Goal: Task Accomplishment & Management: Use online tool/utility

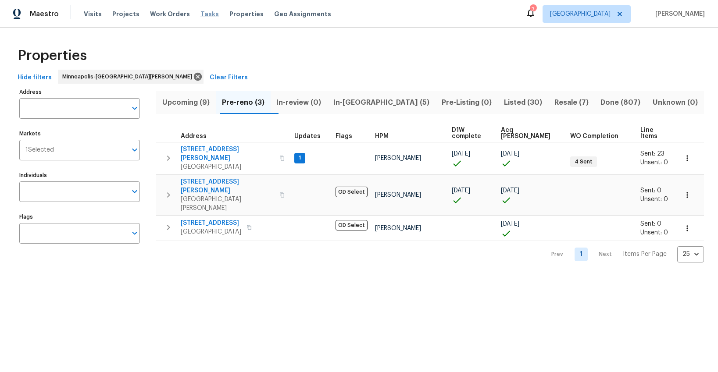
click at [200, 13] on span "Tasks" at bounding box center [209, 14] width 18 height 6
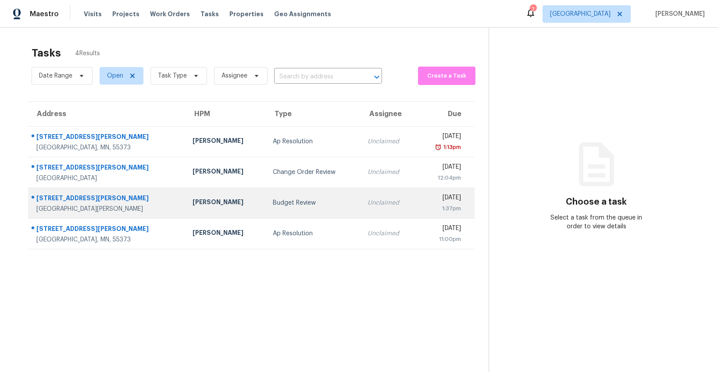
click at [266, 197] on td "Budget Review" at bounding box center [313, 203] width 95 height 31
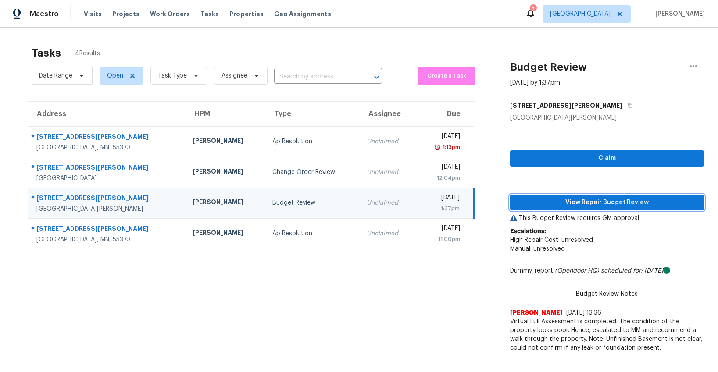
click at [618, 206] on span "View Repair Budget Review" at bounding box center [607, 202] width 180 height 11
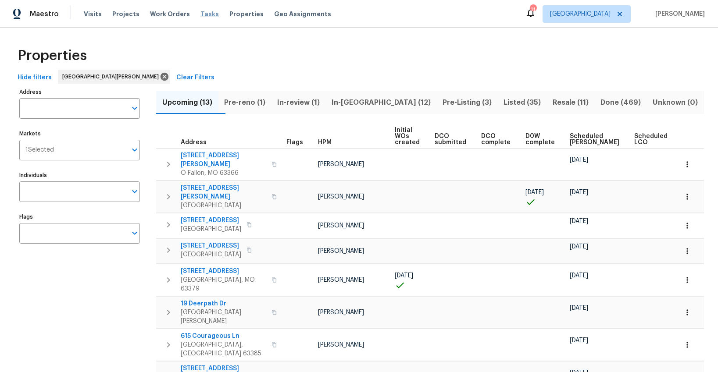
click at [205, 13] on span "Tasks" at bounding box center [209, 14] width 18 height 6
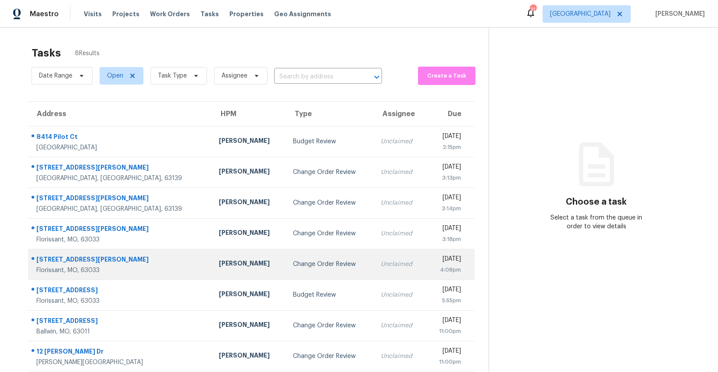
scroll to position [7, 0]
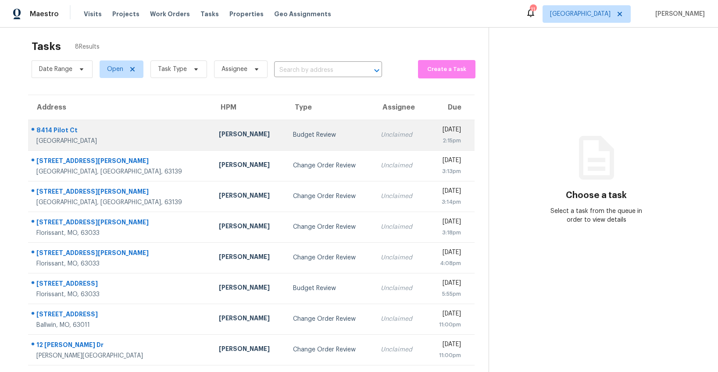
click at [293, 132] on div "Budget Review" at bounding box center [330, 135] width 74 height 9
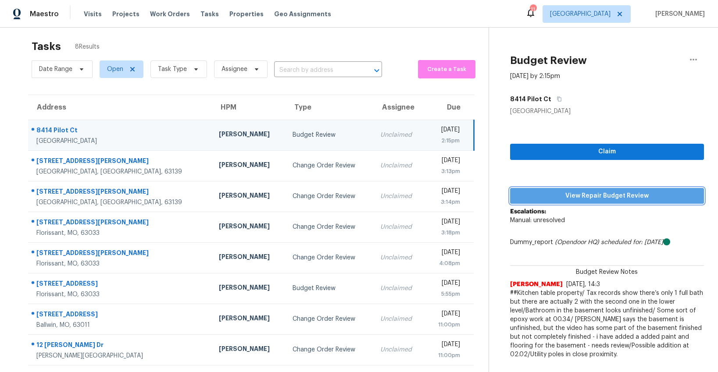
click at [581, 198] on span "View Repair Budget Review" at bounding box center [607, 196] width 180 height 11
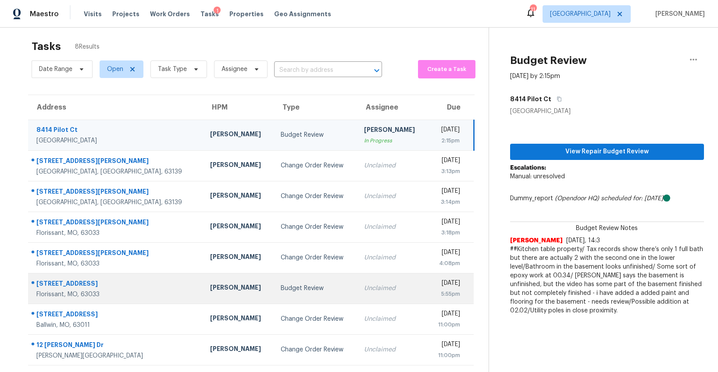
scroll to position [28, 0]
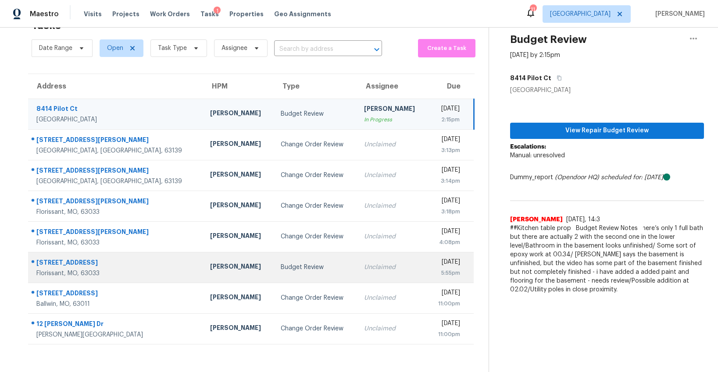
click at [281, 265] on div "Budget Review" at bounding box center [315, 267] width 69 height 9
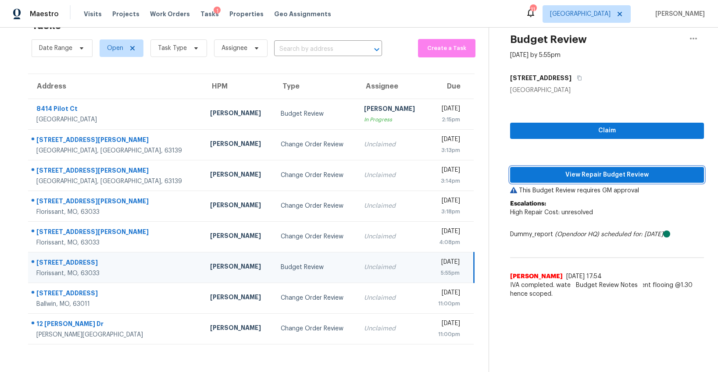
click at [605, 172] on span "View Repair Budget Review" at bounding box center [607, 175] width 180 height 11
